Goal: Task Accomplishment & Management: Manage account settings

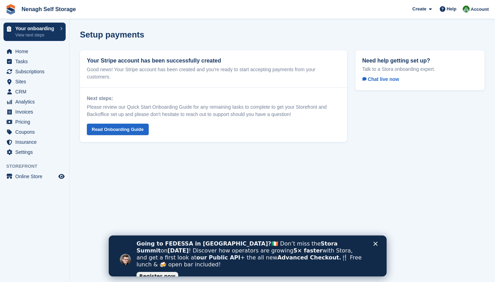
click at [357, 203] on section "Setup payments Your Stripe account has been successfully created Good news! You…" at bounding box center [283, 141] width 426 height 282
click at [95, 131] on link "Read Onboarding Guide" at bounding box center [118, 129] width 62 height 11
click at [27, 80] on span "Sites" at bounding box center [36, 82] width 42 height 10
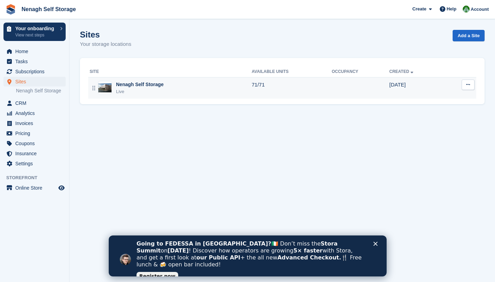
click at [471, 83] on button at bounding box center [468, 85] width 13 height 10
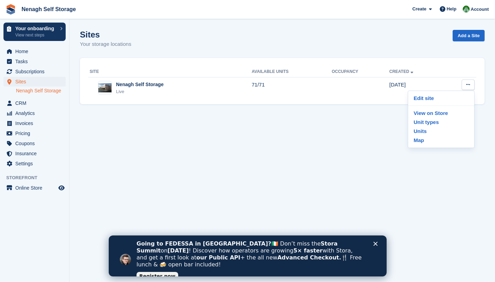
click at [33, 93] on link "Nenagh Self Storage" at bounding box center [41, 91] width 50 height 7
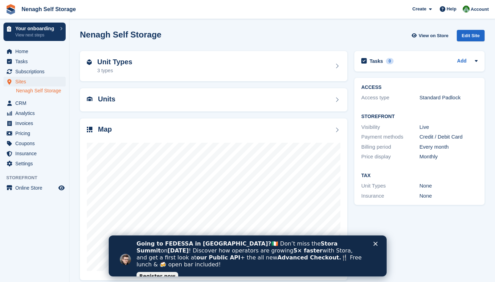
click at [354, 99] on div "ACCESS Access type Standard Padlock Storefront Visibility Live Payment methods …" at bounding box center [419, 141] width 137 height 135
click at [341, 102] on div "Units" at bounding box center [214, 99] width 268 height 23
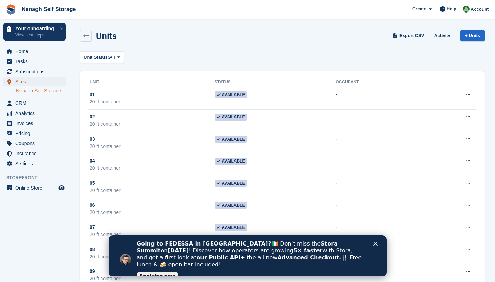
click at [38, 82] on span "Sites" at bounding box center [36, 82] width 42 height 10
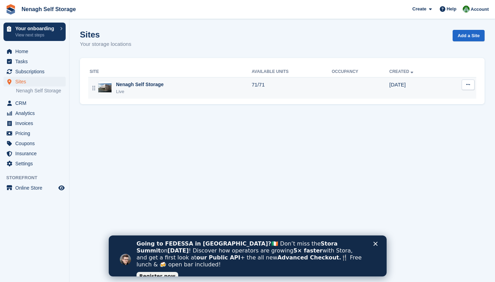
click at [171, 88] on div "Nenagh Self Storage Live" at bounding box center [171, 88] width 162 height 14
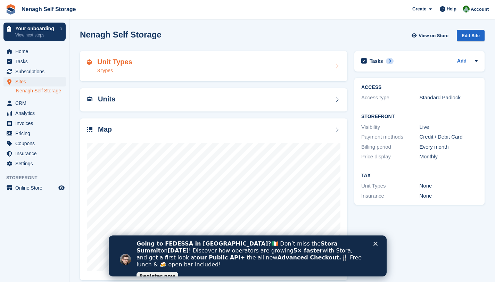
click at [176, 64] on div "Unit Types 3 types" at bounding box center [214, 66] width 254 height 17
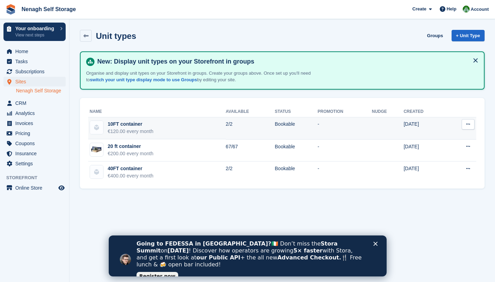
click at [129, 131] on div "€120.00 every month" at bounding box center [131, 131] width 46 height 7
